Goal: Information Seeking & Learning: Check status

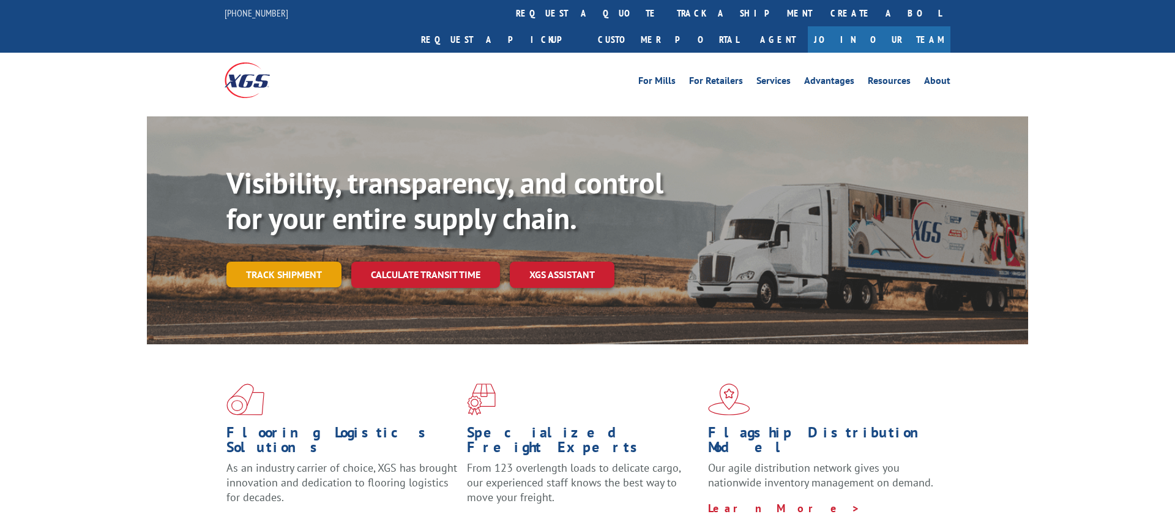
click at [309, 261] on link "Track shipment" at bounding box center [284, 274] width 115 height 26
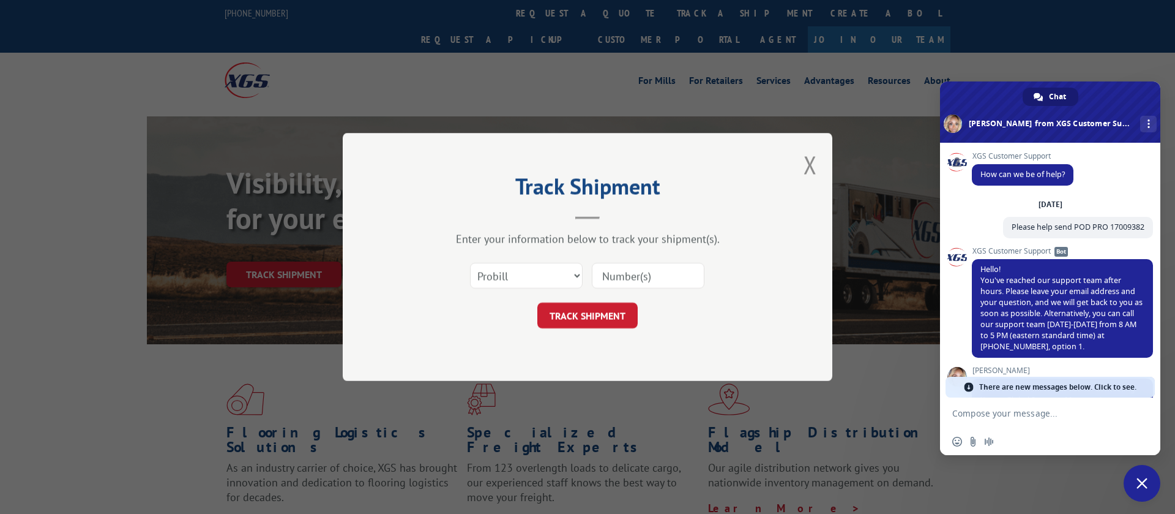
click at [616, 282] on input at bounding box center [648, 276] width 113 height 26
type input "17496985"
click at [554, 324] on button "TRACK SHIPMENT" at bounding box center [587, 315] width 100 height 26
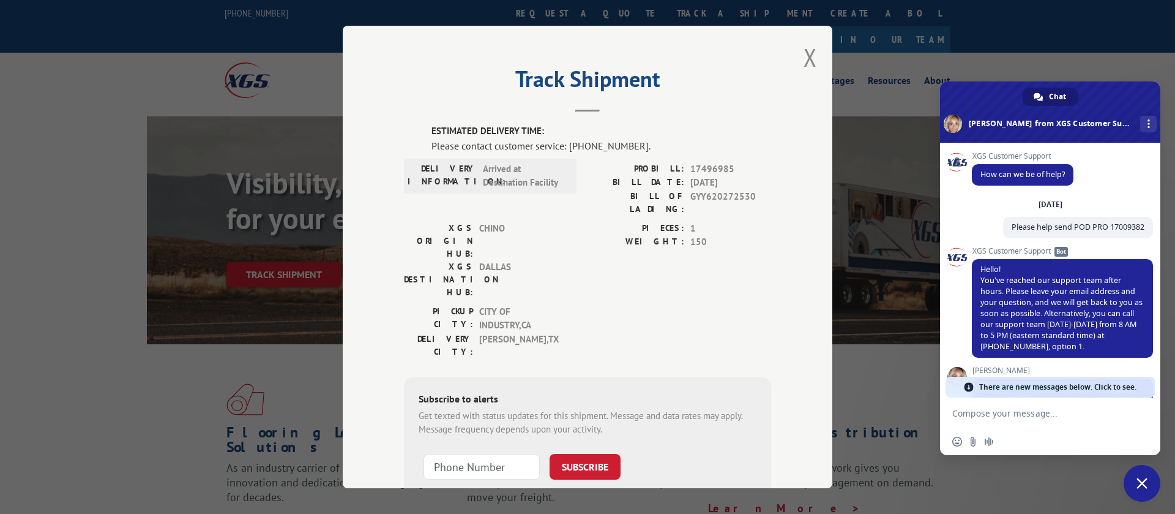
click at [817, 53] on div "Track Shipment ESTIMATED DELIVERY TIME: Please contact customer service: [PHONE…" at bounding box center [588, 257] width 490 height 462
drag, startPoint x: 429, startPoint y: 220, endPoint x: 449, endPoint y: 224, distance: 20.5
click at [429, 222] on label "XGS ORIGIN HUB:" at bounding box center [438, 241] width 69 height 39
click at [812, 58] on button "Close modal" at bounding box center [810, 57] width 13 height 32
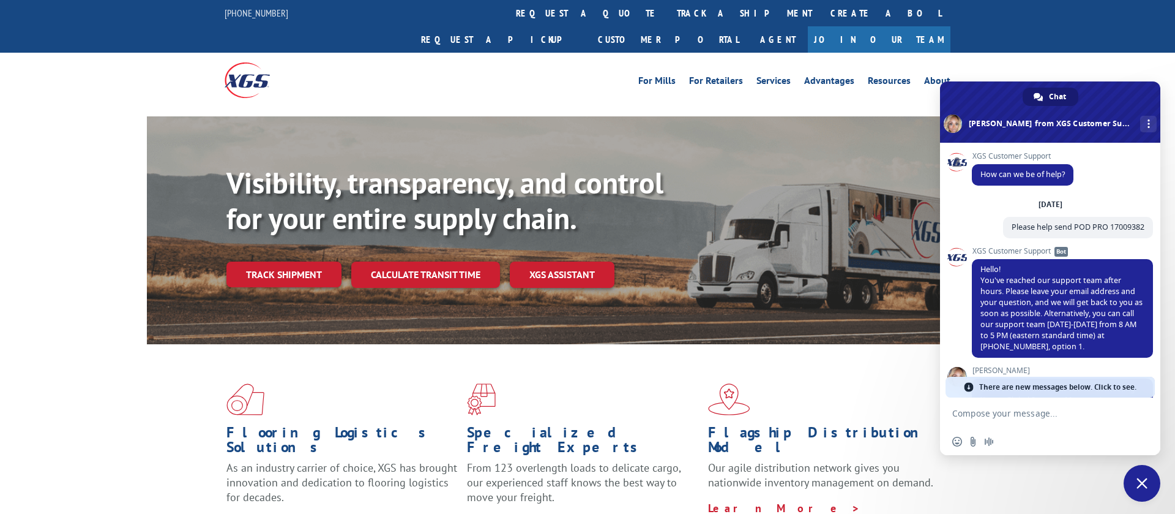
drag, startPoint x: 293, startPoint y: 241, endPoint x: 324, endPoint y: 244, distance: 31.9
click at [294, 261] on link "Track shipment" at bounding box center [284, 274] width 115 height 26
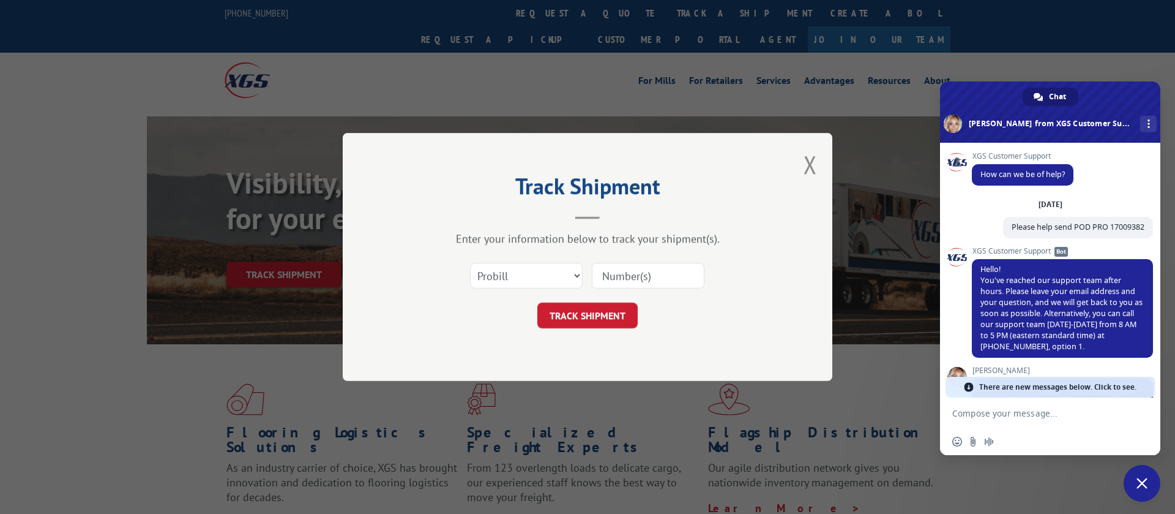
drag, startPoint x: 651, startPoint y: 277, endPoint x: 632, endPoint y: 288, distance: 22.5
click at [651, 277] on input at bounding box center [648, 276] width 113 height 26
paste input "17009443"
type input "17009443"
drag, startPoint x: 582, startPoint y: 316, endPoint x: 361, endPoint y: 288, distance: 222.8
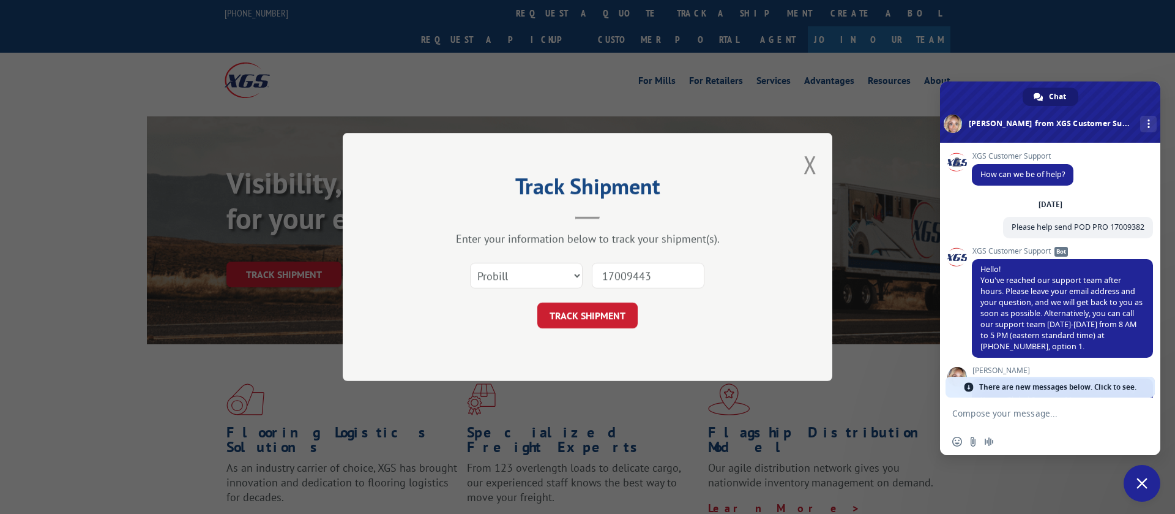
click at [542, 312] on button "TRACK SHIPMENT" at bounding box center [587, 315] width 100 height 26
